Goal: Check status: Check status

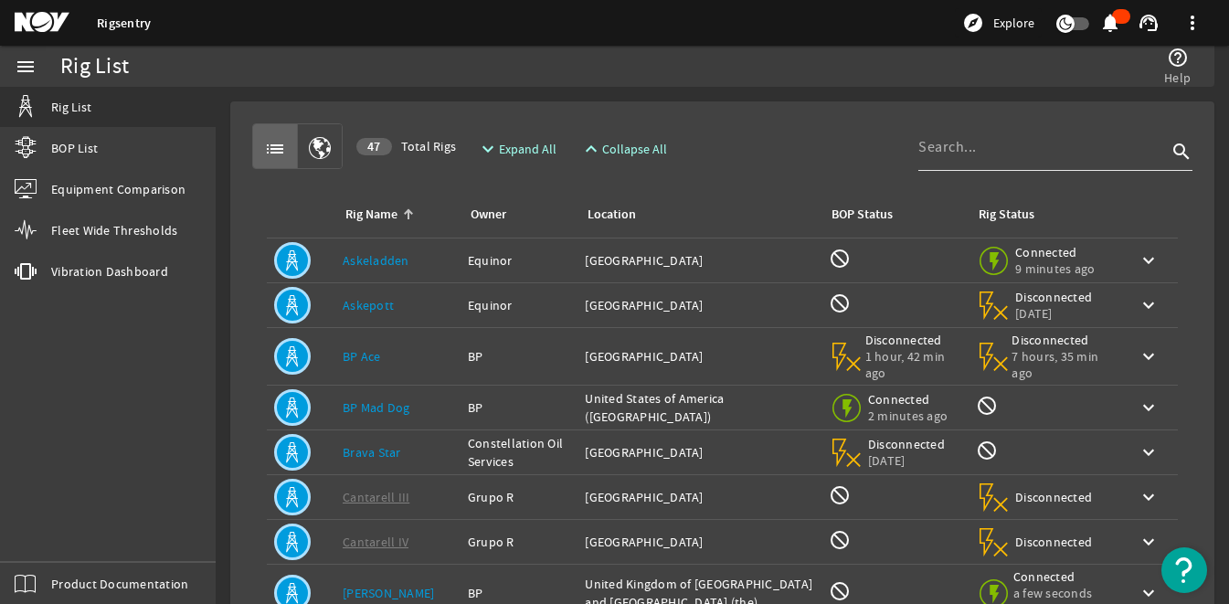
click at [937, 151] on input at bounding box center [1042, 147] width 249 height 22
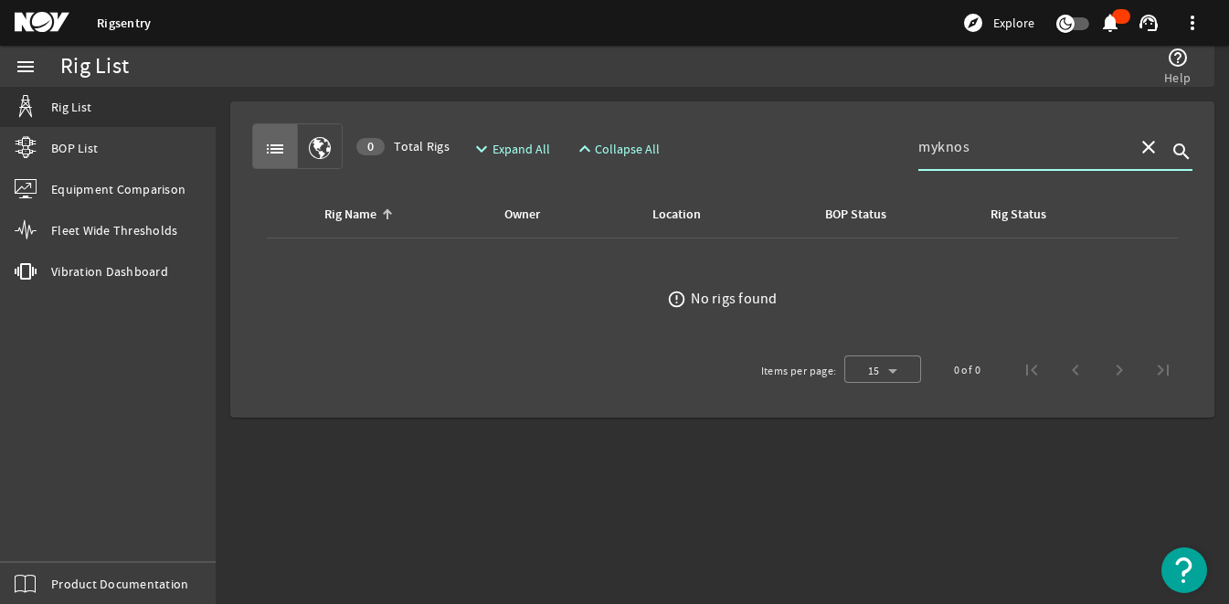
click at [949, 142] on input "myknos" at bounding box center [1020, 147] width 205 height 22
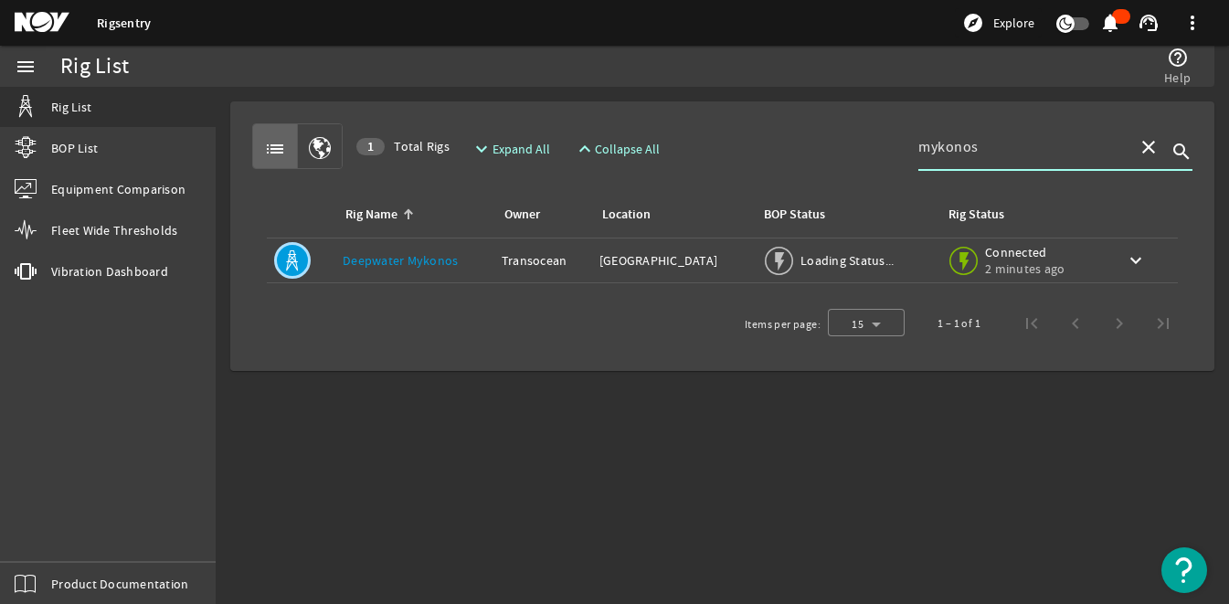
type input "mykonos"
click at [402, 261] on link "Deepwater Mykonos" at bounding box center [400, 260] width 115 height 16
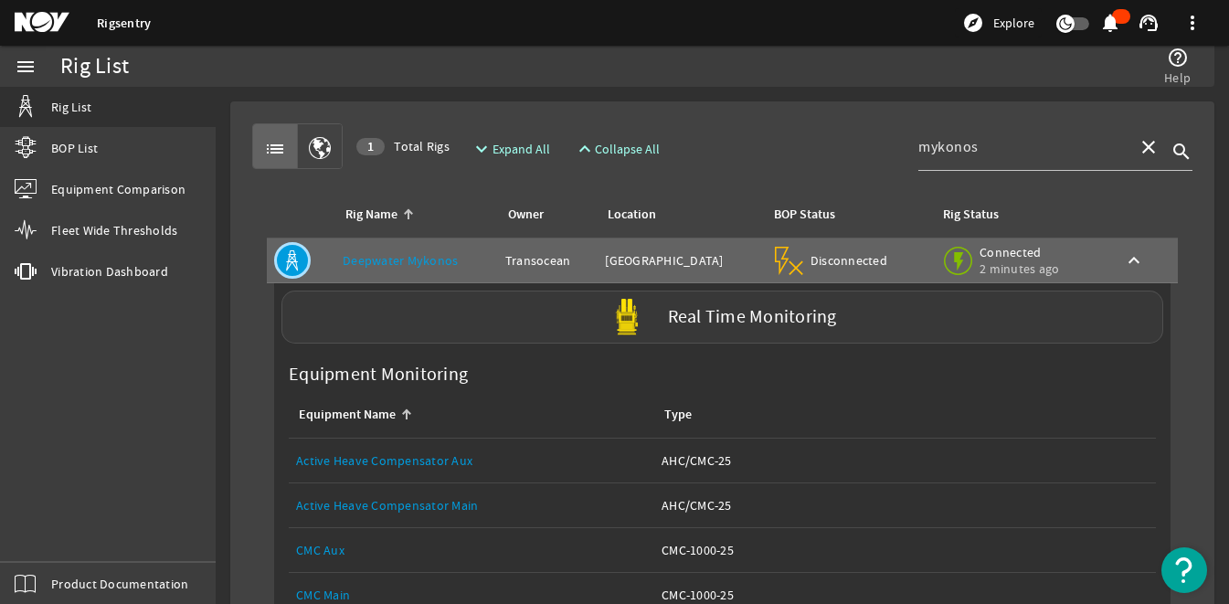
click at [725, 315] on label "Real Time Monitoring" at bounding box center [752, 317] width 169 height 19
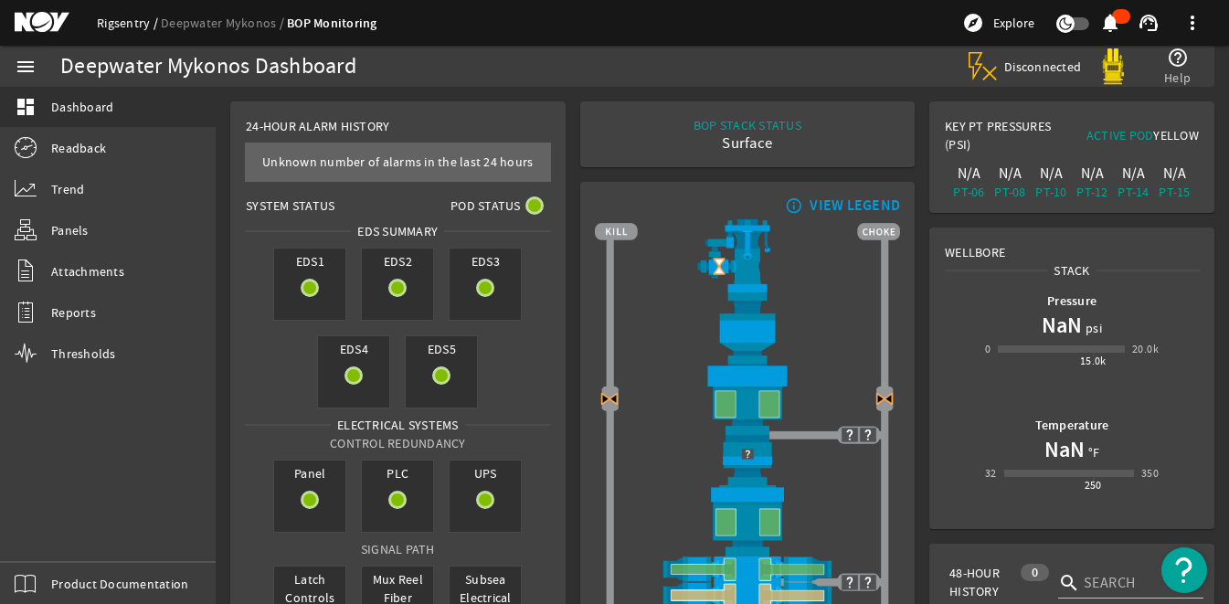
click at [123, 22] on link "Rigsentry" at bounding box center [129, 23] width 64 height 16
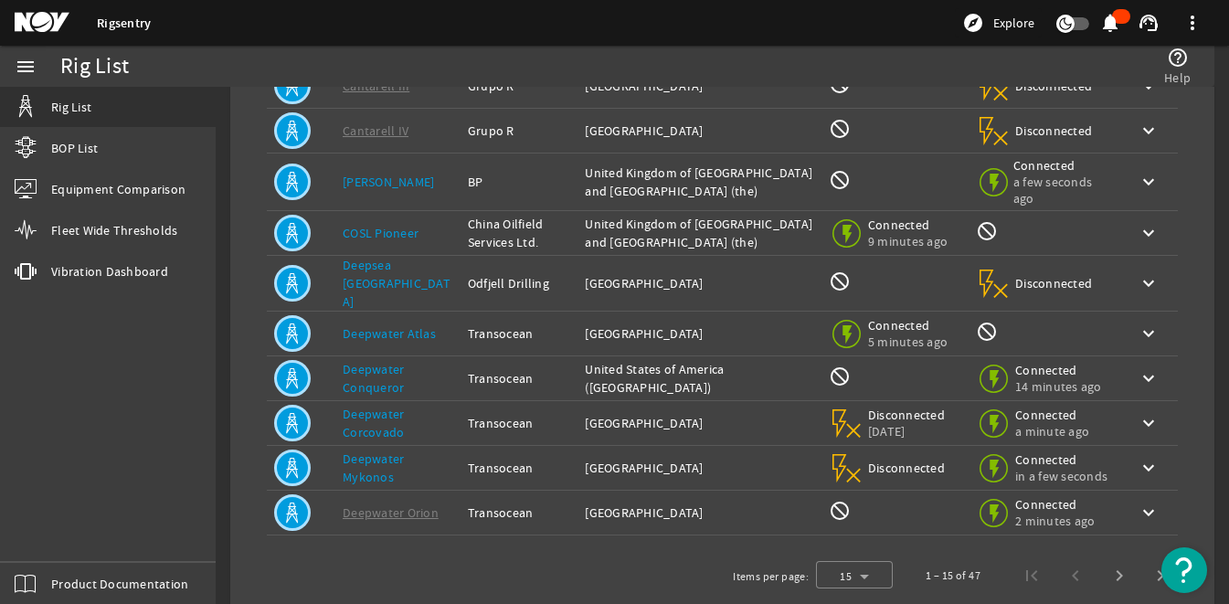
scroll to position [447, 0]
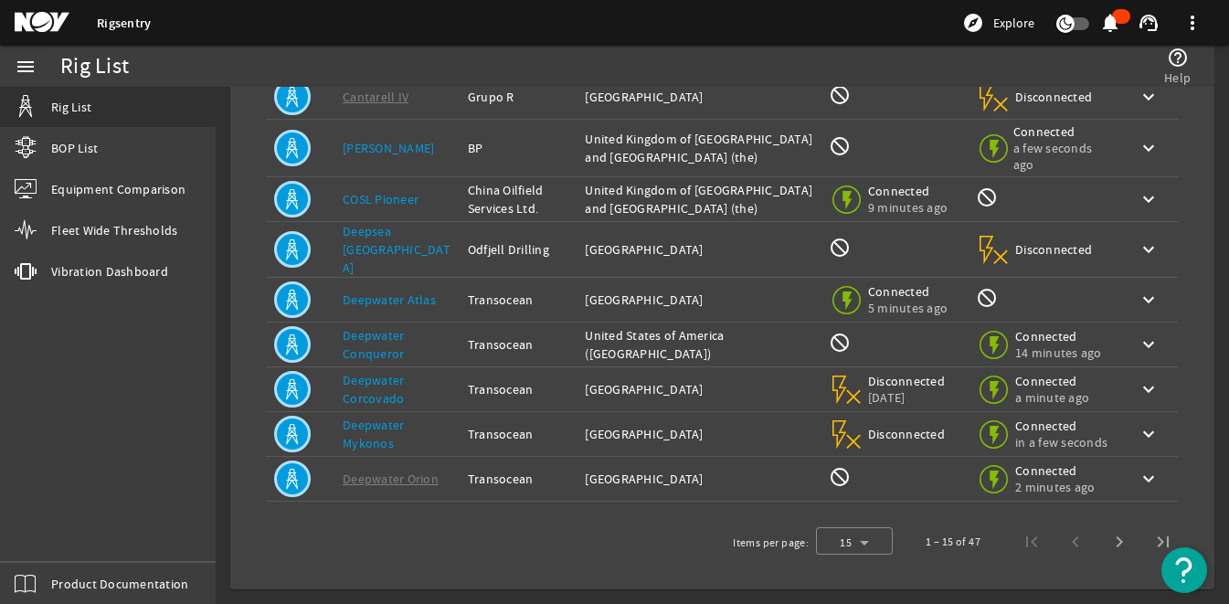
click at [368, 384] on link "Deepwater Corcovado" at bounding box center [373, 389] width 61 height 35
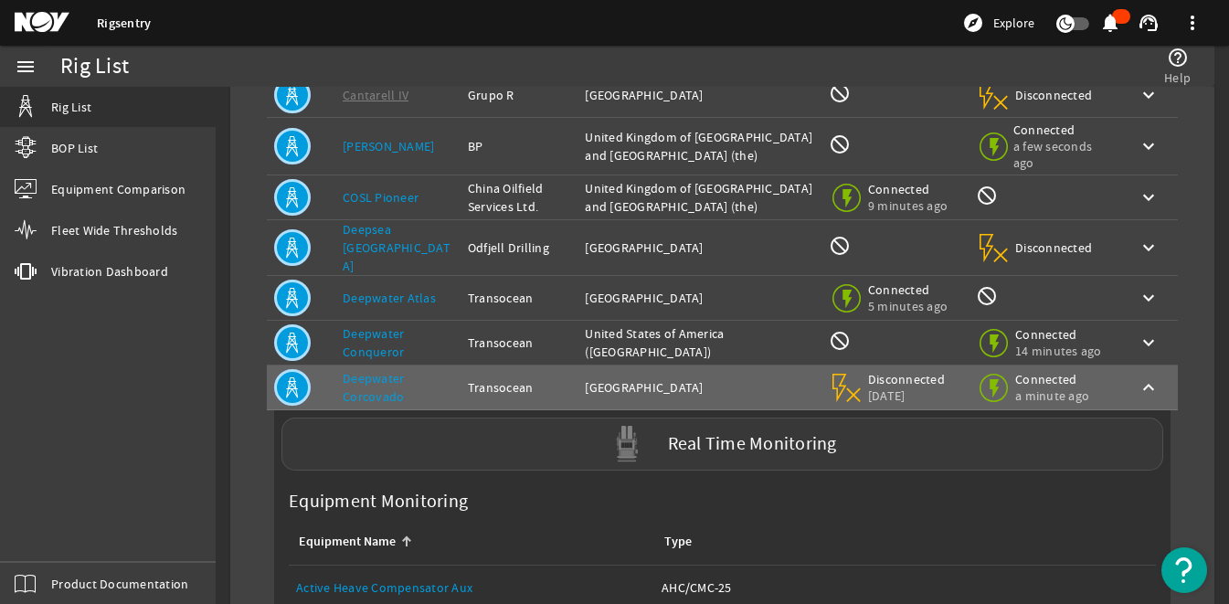
click at [707, 448] on label "Real Time Monitoring" at bounding box center [752, 444] width 169 height 19
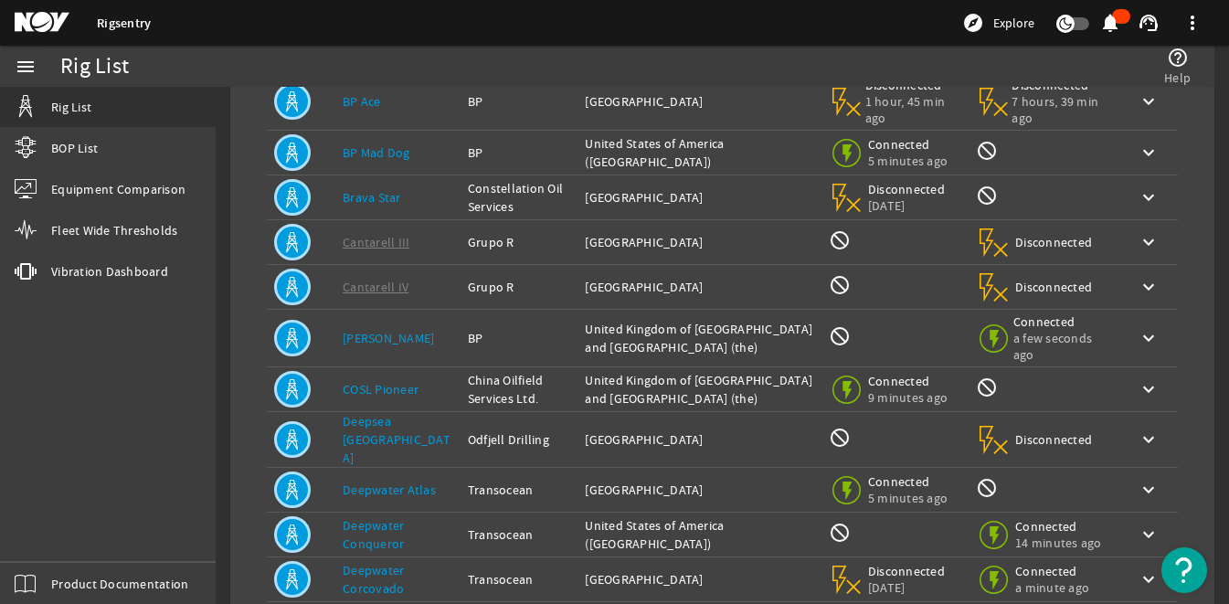
scroll to position [183, 0]
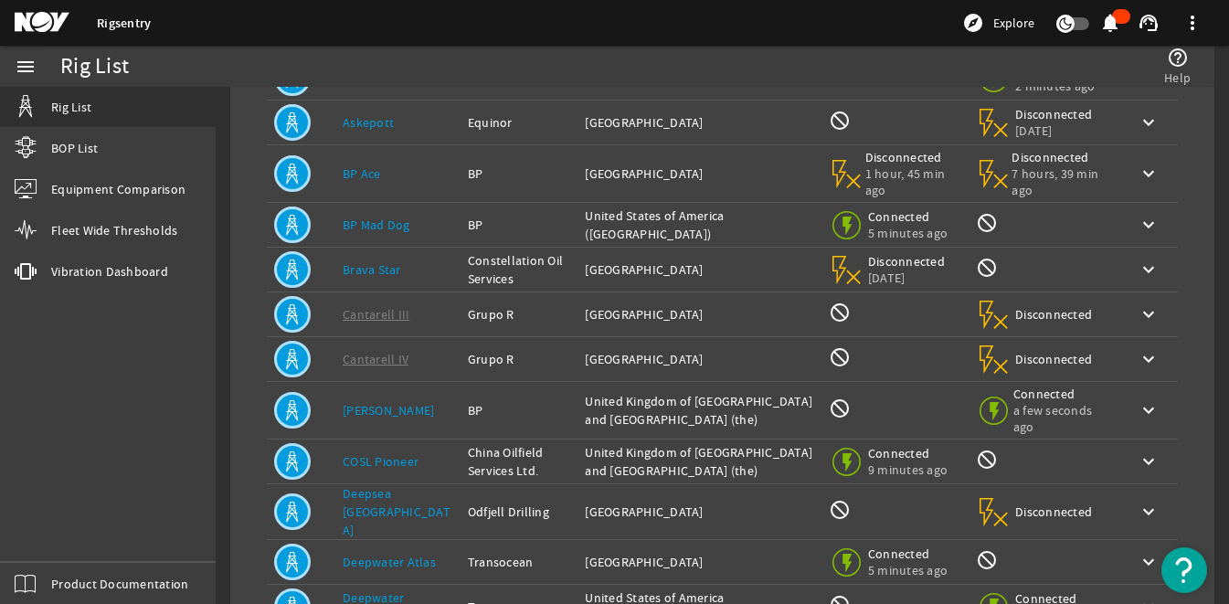
click at [388, 278] on link "Brava Star" at bounding box center [372, 269] width 58 height 16
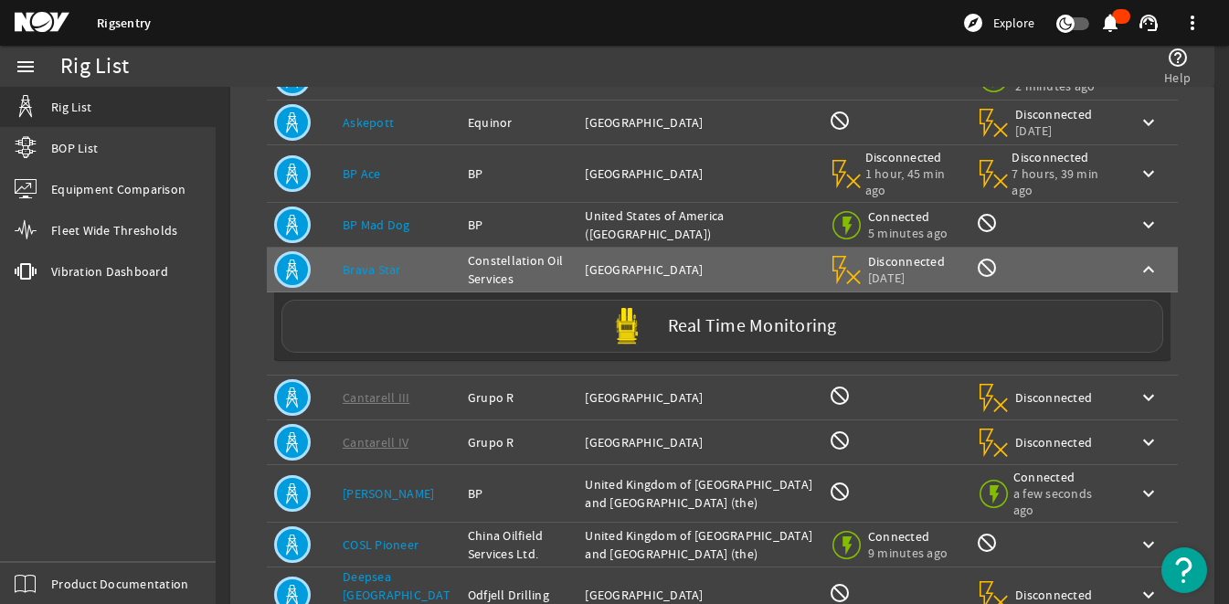
click at [692, 336] on label "Real Time Monitoring" at bounding box center [752, 326] width 169 height 19
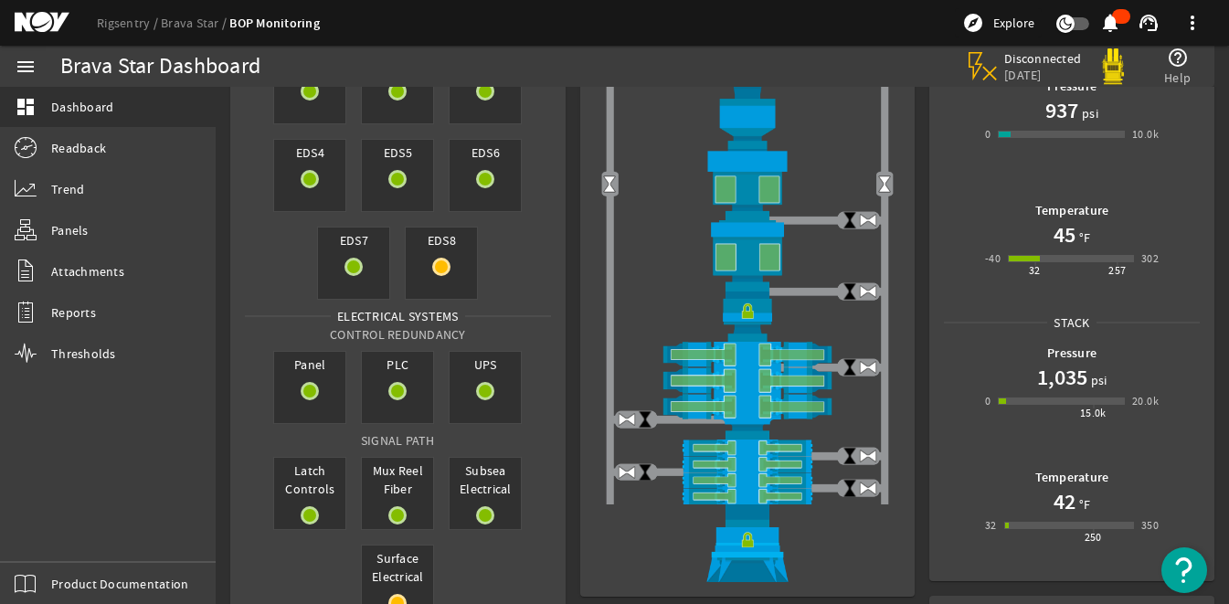
scroll to position [183, 0]
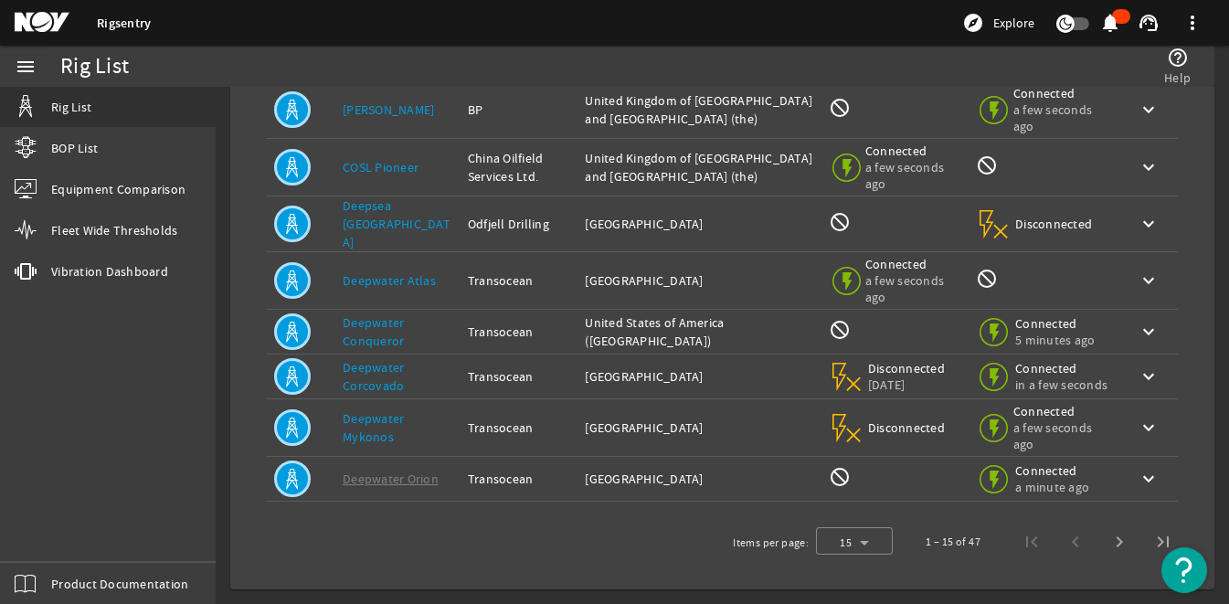
scroll to position [485, 0]
click at [1108, 544] on span "Next page" at bounding box center [1120, 542] width 44 height 44
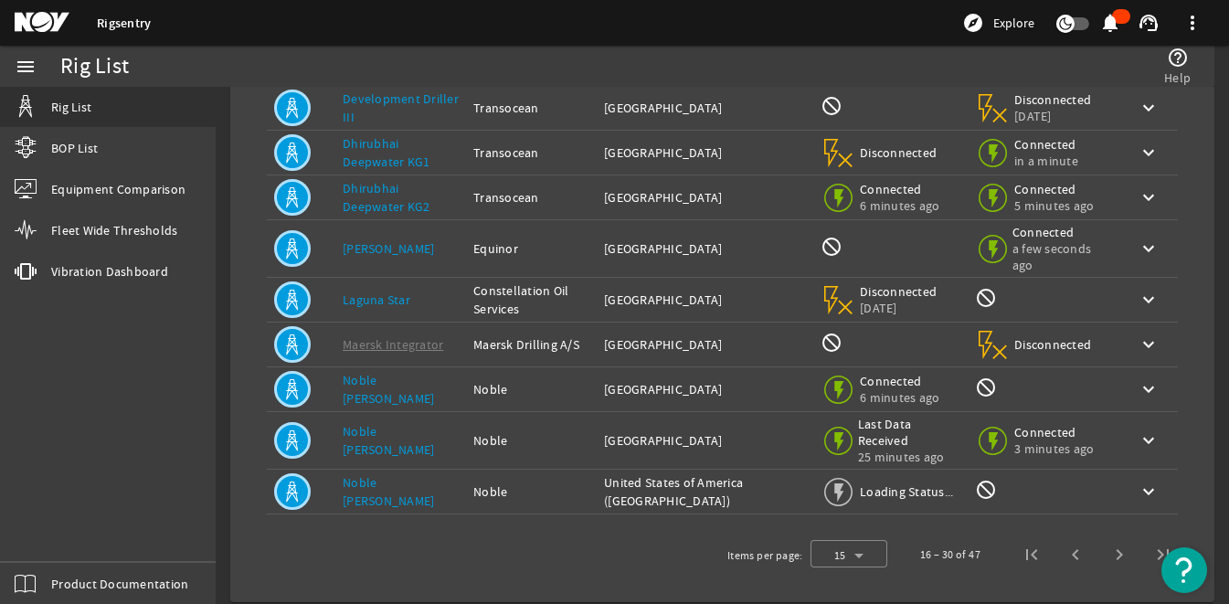
scroll to position [447, 0]
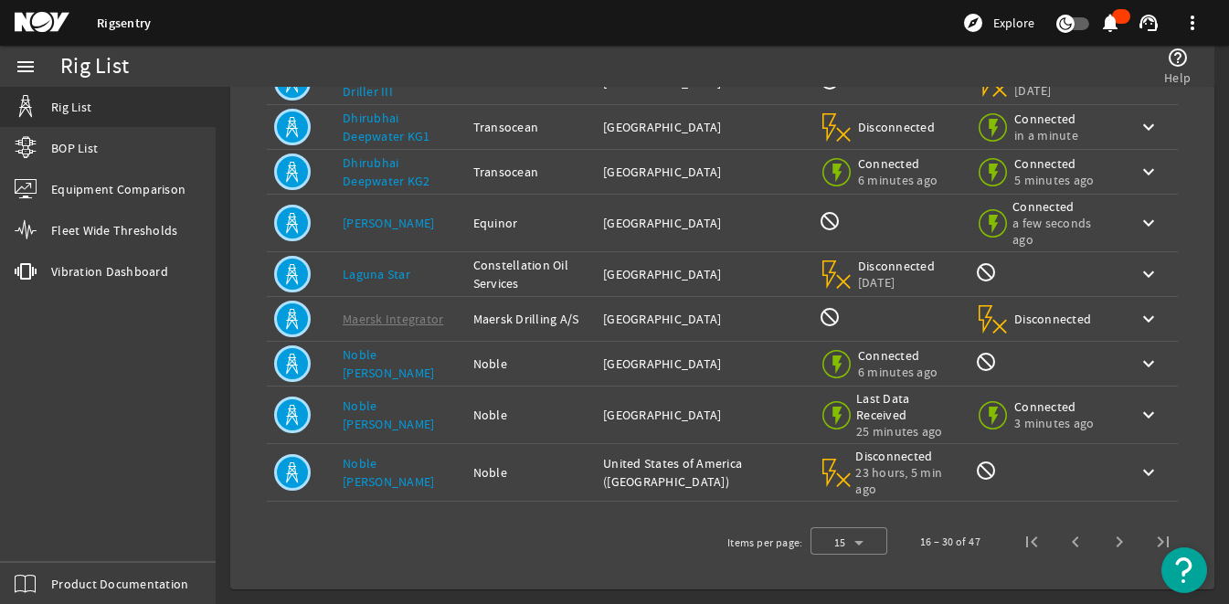
click at [399, 416] on link "Noble [PERSON_NAME]" at bounding box center [388, 415] width 91 height 35
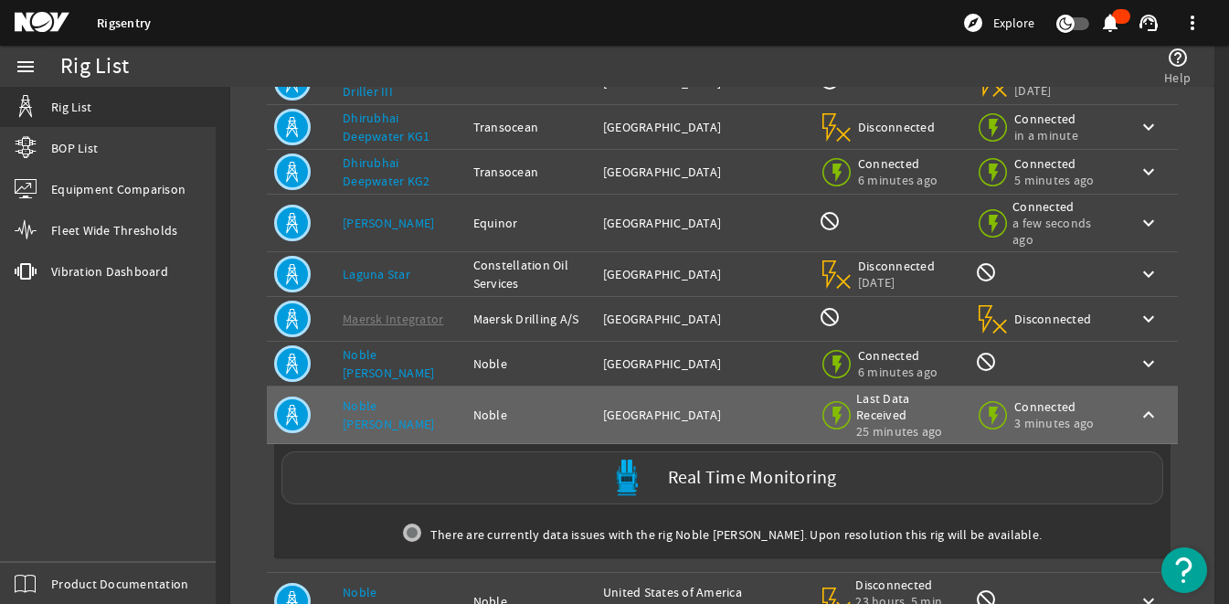
click at [631, 476] on img at bounding box center [627, 478] width 37 height 37
